Goal: Information Seeking & Learning: Learn about a topic

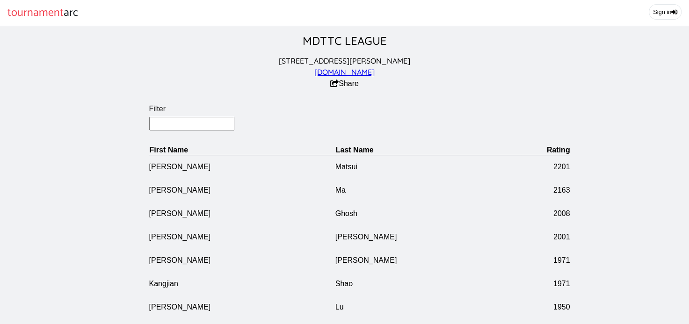
click at [165, 130] on input "Filter" at bounding box center [192, 124] width 86 height 14
type input "chai"
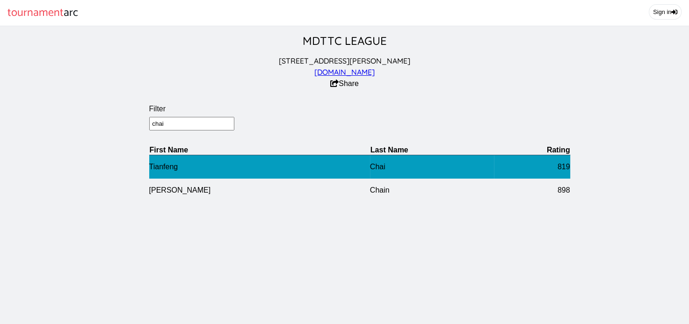
click at [161, 172] on td "Tianfeng" at bounding box center [259, 167] width 221 height 24
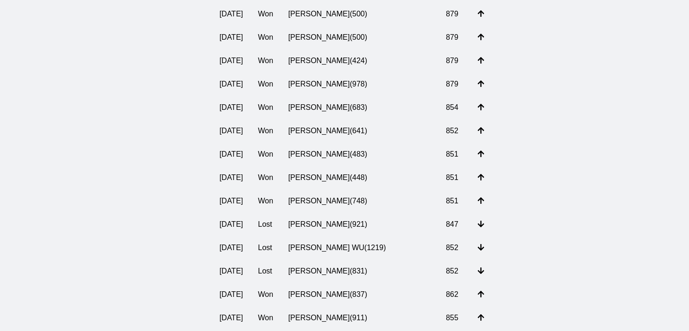
scroll to position [1197, 0]
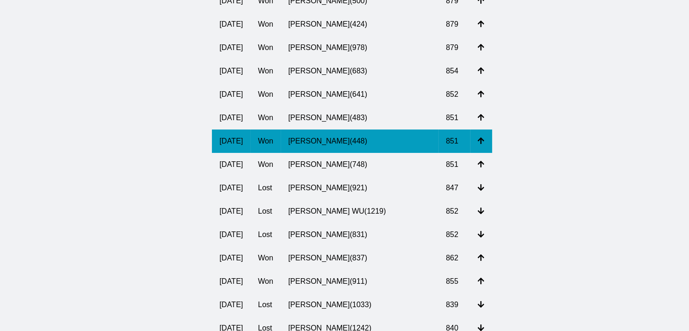
click at [326, 153] on td "[PERSON_NAME] ( 448 )" at bounding box center [360, 141] width 158 height 23
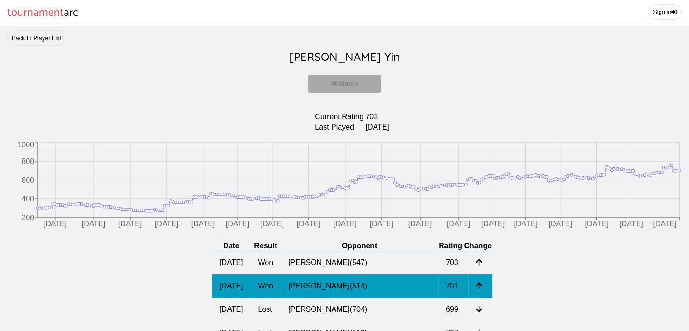
click at [354, 294] on td "[PERSON_NAME] ( 514 )" at bounding box center [360, 286] width 158 height 23
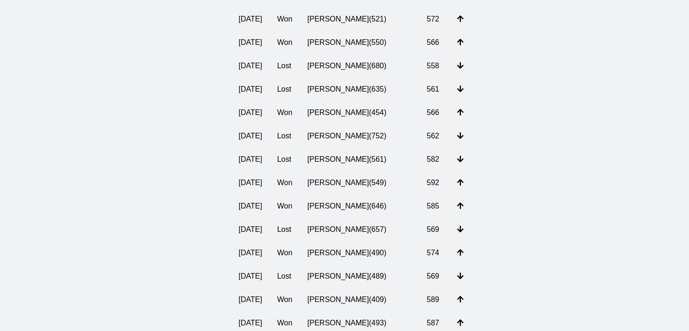
scroll to position [886, 0]
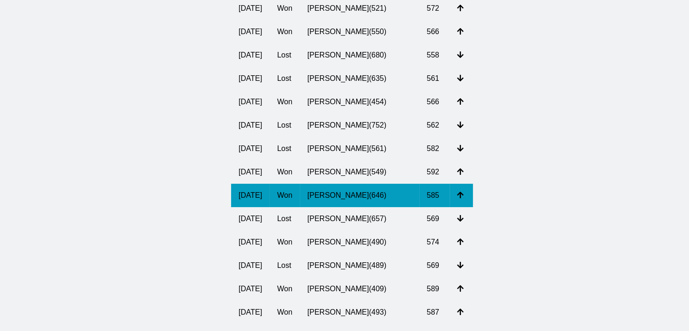
click at [369, 207] on td "[PERSON_NAME] ( 646 )" at bounding box center [359, 195] width 119 height 23
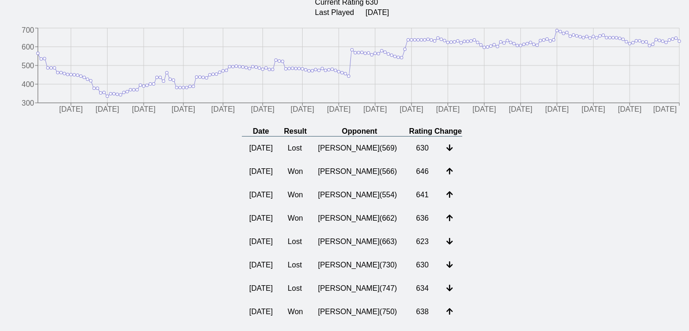
scroll to position [121, 0]
